Goal: Task Accomplishment & Management: Use online tool/utility

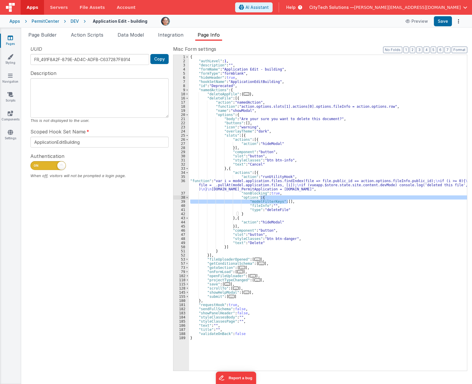
click at [127, 326] on div "UUID FR_491F8A2F-879E-AD4C-ADFB-C637287F8914 Copy Description This is not displ…" at bounding box center [99, 207] width 147 height 325
click at [80, 313] on div "UUID FR_491F8A2F-879E-AD4C-ADFB-C637287F8914 Copy Description This is not displ…" at bounding box center [99, 207] width 147 height 325
drag, startPoint x: 79, startPoint y: 313, endPoint x: 82, endPoint y: 301, distance: 11.6
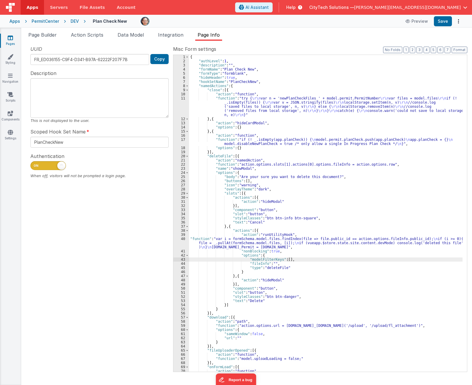
click at [110, 250] on div "UUID FR_ED036155-C9F4-D341-B97A-62222F207F7B Copy Description This is not displ…" at bounding box center [99, 208] width 147 height 326
click at [102, 250] on div "UUID FR_ED036155-C9F4-D341-B97A-62222F207F7B Copy Description This is not displ…" at bounding box center [99, 208] width 147 height 326
drag, startPoint x: 128, startPoint y: 274, endPoint x: 123, endPoint y: 267, distance: 8.2
click at [128, 273] on div "UUID FR_ED036155-C9F4-D341-B97A-62222F207F7B Copy Description This is not displ…" at bounding box center [99, 208] width 147 height 326
